Goal: Task Accomplishment & Management: Manage account settings

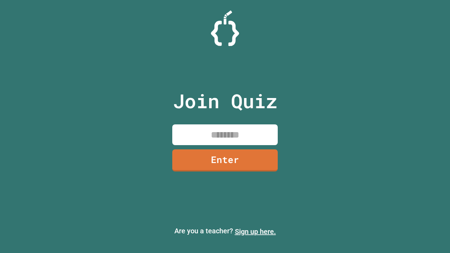
click at [255, 232] on link "Sign up here." at bounding box center [255, 231] width 41 height 8
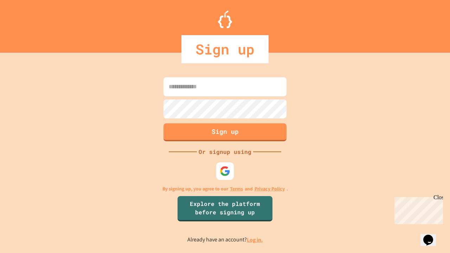
click at [255, 240] on link "Log in." at bounding box center [255, 239] width 16 height 7
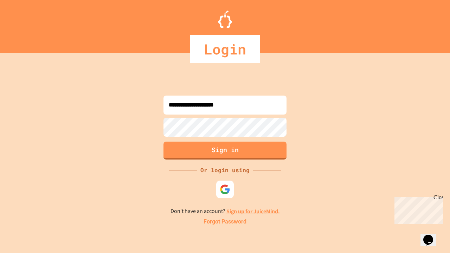
type input "**********"
